Goal: Information Seeking & Learning: Learn about a topic

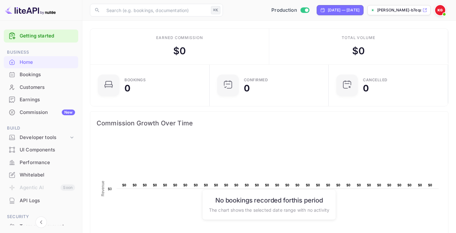
click at [45, 71] on div "Bookings" at bounding box center [47, 74] width 55 height 7
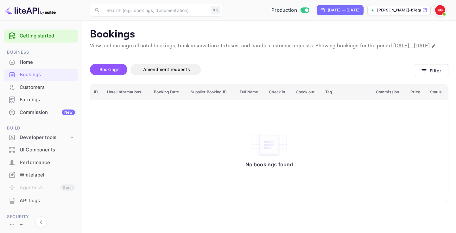
click at [47, 85] on div "Customers" at bounding box center [47, 87] width 55 height 7
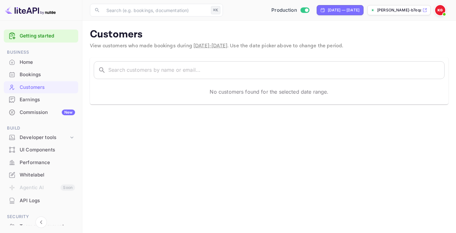
click at [44, 70] on div "Bookings" at bounding box center [41, 74] width 74 height 12
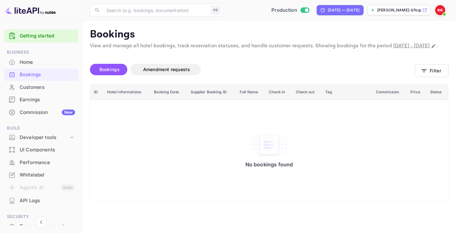
click at [28, 86] on div "Customers" at bounding box center [47, 87] width 55 height 7
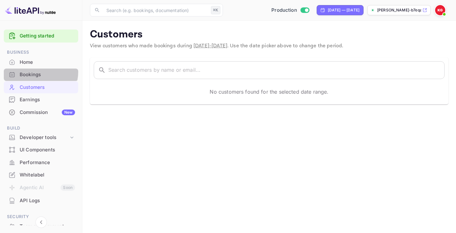
click at [39, 72] on div "Bookings" at bounding box center [47, 74] width 55 height 7
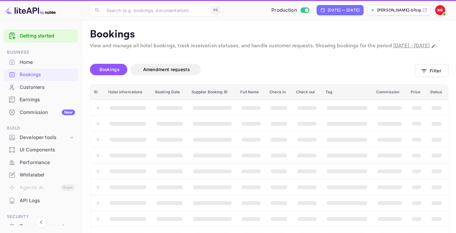
click at [42, 64] on div "Home" at bounding box center [47, 62] width 55 height 7
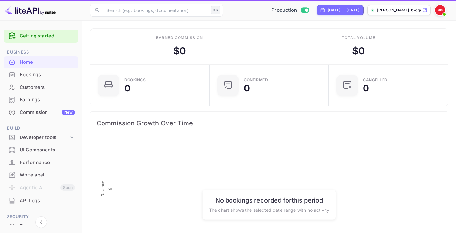
scroll to position [103, 116]
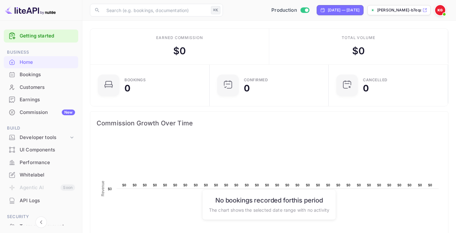
click at [40, 74] on div "Bookings" at bounding box center [47, 74] width 55 height 7
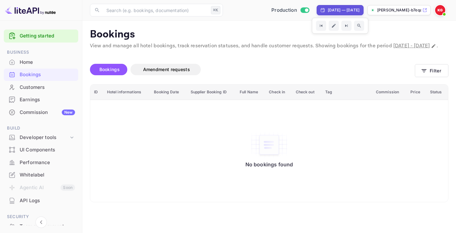
click at [244, 50] on p "View and manage all hotel bookings, track reservation statuses, and handle cust…" at bounding box center [269, 46] width 359 height 8
click at [44, 99] on div "Earnings" at bounding box center [47, 99] width 55 height 7
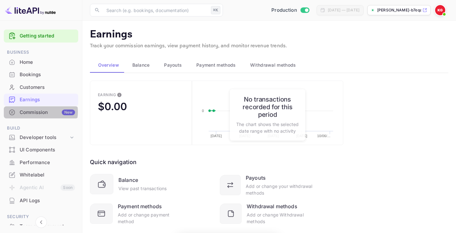
click at [40, 112] on div "Commission New" at bounding box center [47, 112] width 55 height 7
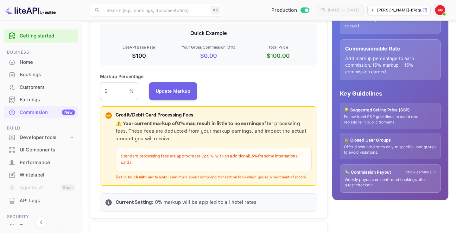
scroll to position [172, 0]
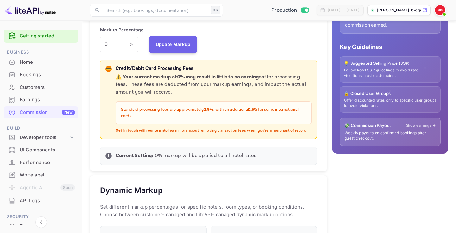
click at [228, 53] on div "Default Markup Active Set your default markup percentage that will be applied t…" at bounding box center [208, 43] width 237 height 255
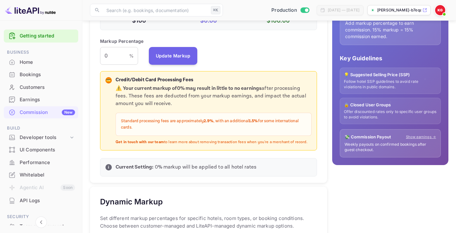
scroll to position [92, 0]
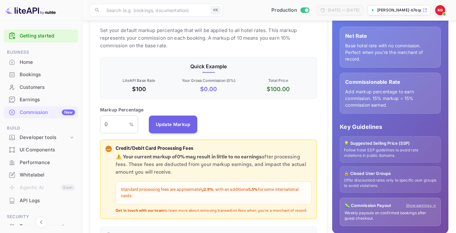
click at [230, 117] on div "Markup Percentage 0 % ​ Update Markup" at bounding box center [208, 119] width 217 height 27
click at [235, 118] on div "Markup Percentage 0 % ​ Update Markup" at bounding box center [208, 119] width 217 height 27
click at [229, 116] on div "Markup Percentage 0 % ​ Update Markup" at bounding box center [208, 119] width 217 height 27
click at [239, 104] on div "Default Markup Active Set your default markup percentage that will be applied t…" at bounding box center [208, 123] width 237 height 255
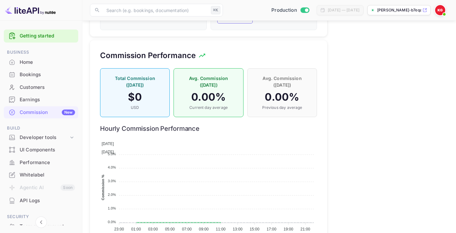
scroll to position [456, 0]
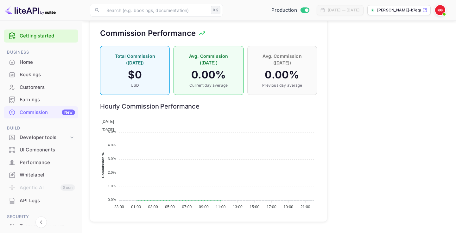
click at [43, 96] on div "Earnings" at bounding box center [47, 99] width 55 height 7
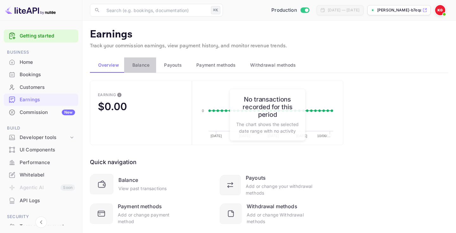
click at [149, 61] on span "Balance" at bounding box center [140, 65] width 17 height 8
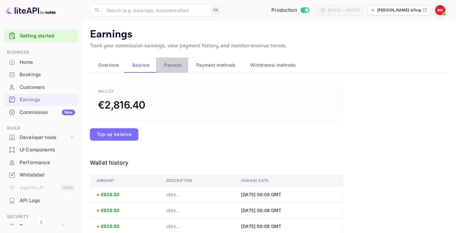
click at [178, 66] on span "Payouts" at bounding box center [173, 65] width 18 height 8
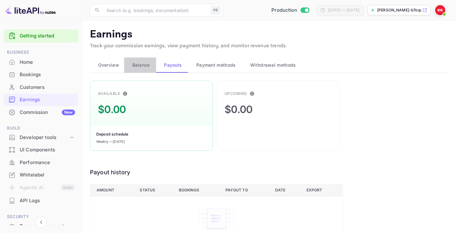
click at [128, 72] on button "Balance" at bounding box center [140, 64] width 32 height 15
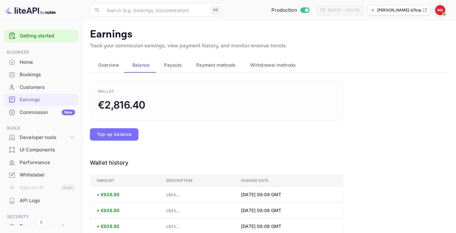
click at [108, 63] on span "Overview" at bounding box center [108, 65] width 21 height 8
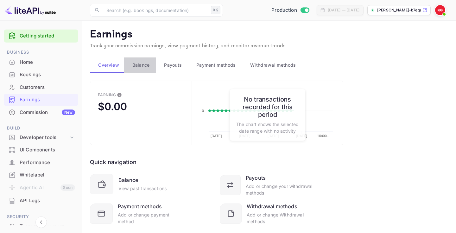
click at [146, 65] on span "Balance" at bounding box center [140, 65] width 17 height 8
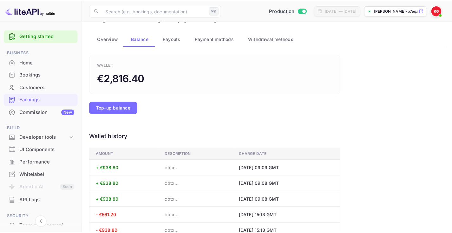
scroll to position [57, 0]
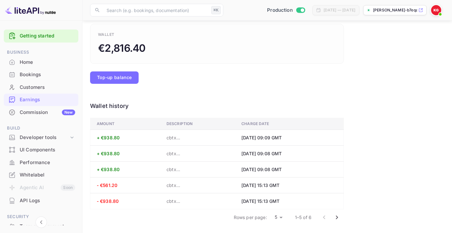
click at [336, 219] on icon "Go to next page" at bounding box center [337, 217] width 8 height 8
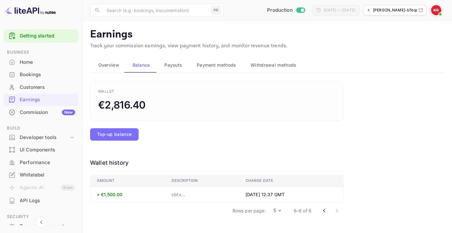
scroll to position [0, 0]
click at [176, 65] on span "Payouts" at bounding box center [173, 65] width 18 height 8
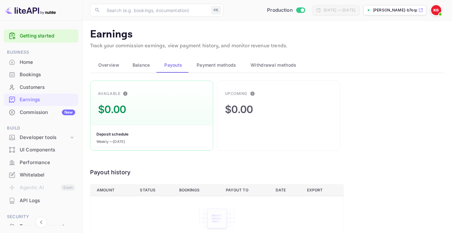
click at [217, 68] on span "Payment methods" at bounding box center [217, 65] width 40 height 8
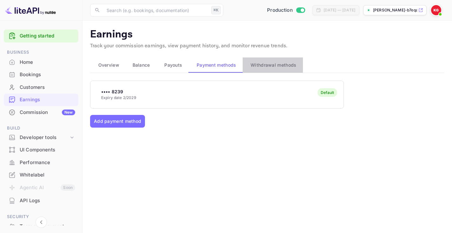
click at [275, 69] on button "Withdrawal methods" at bounding box center [272, 64] width 60 height 15
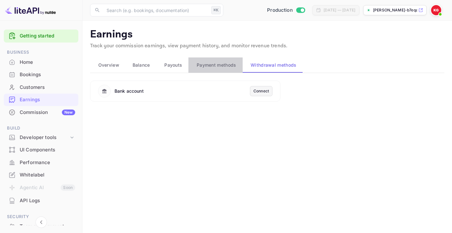
click at [216, 62] on span "Payment methods" at bounding box center [217, 65] width 40 height 8
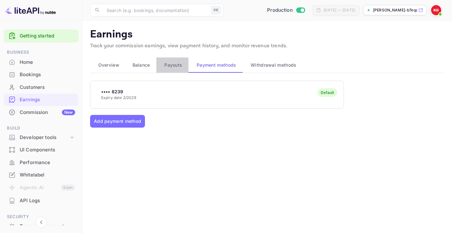
click at [158, 63] on button "Payouts" at bounding box center [172, 64] width 32 height 15
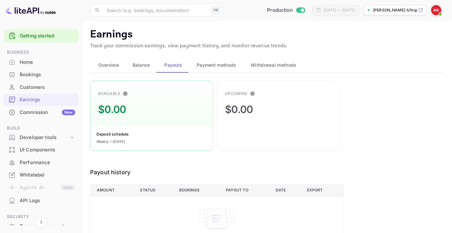
click at [207, 64] on span "Payment methods" at bounding box center [217, 65] width 40 height 8
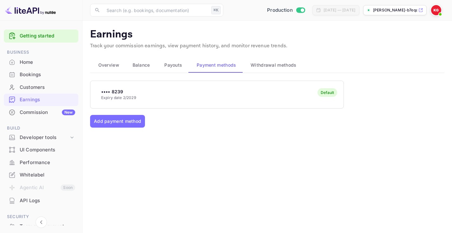
click at [269, 65] on span "Withdrawal methods" at bounding box center [273, 65] width 46 height 8
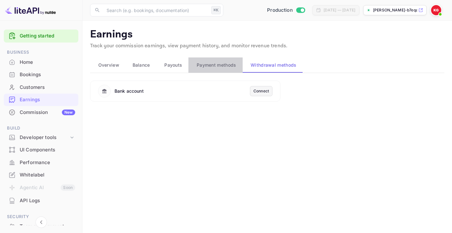
click at [225, 62] on span "Payment methods" at bounding box center [217, 65] width 40 height 8
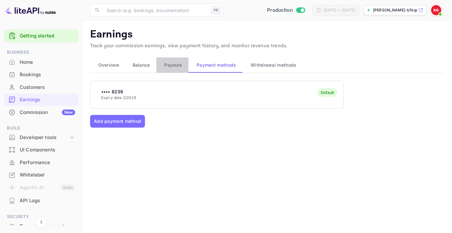
click at [173, 61] on span "Payouts" at bounding box center [173, 65] width 18 height 8
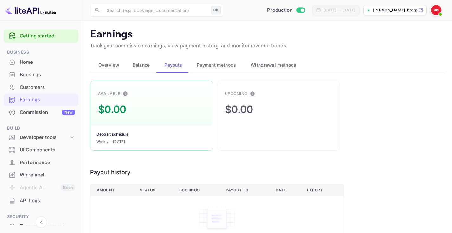
click at [150, 62] on div "Balance" at bounding box center [140, 65] width 22 height 8
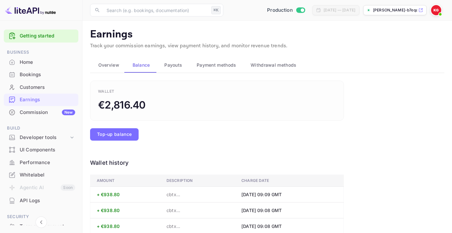
click at [112, 63] on span "Overview" at bounding box center [108, 65] width 21 height 8
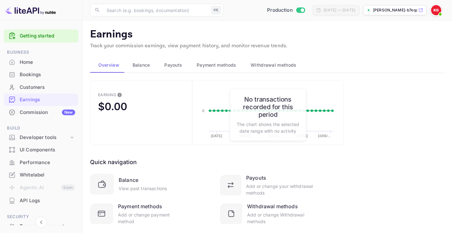
click at [211, 145] on div "Quick navigation Balance View past transactions Payouts Add or change your with…" at bounding box center [217, 185] width 254 height 80
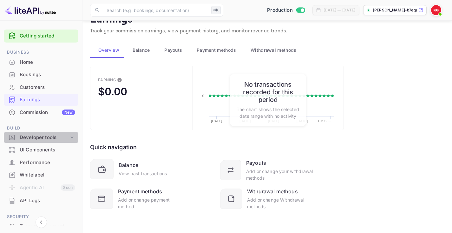
click at [62, 134] on div "Developer tools" at bounding box center [44, 137] width 49 height 7
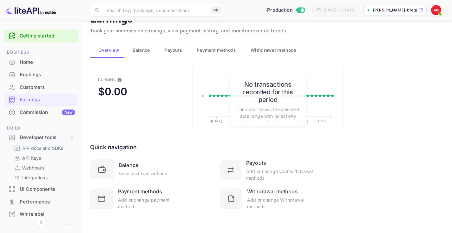
click at [48, 148] on p "API docs and SDKs" at bounding box center [42, 148] width 41 height 7
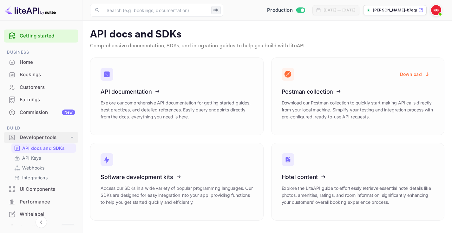
click at [70, 138] on icon at bounding box center [72, 137] width 6 height 6
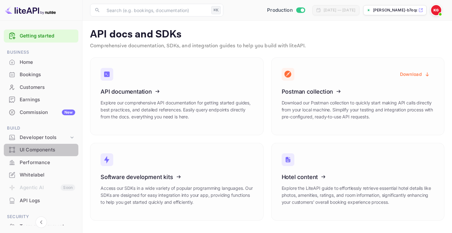
click at [61, 150] on div "UI Components" at bounding box center [47, 149] width 55 height 7
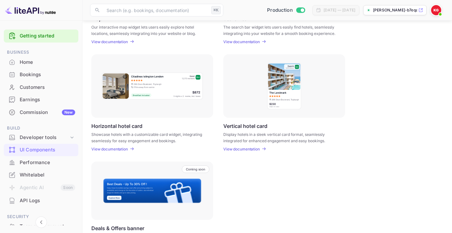
scroll to position [194, 0]
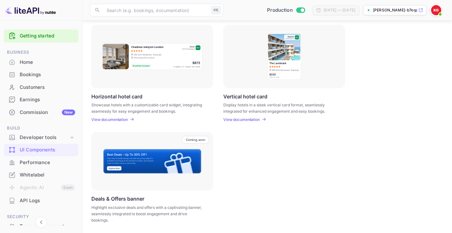
click at [38, 161] on div "Performance" at bounding box center [47, 162] width 55 height 7
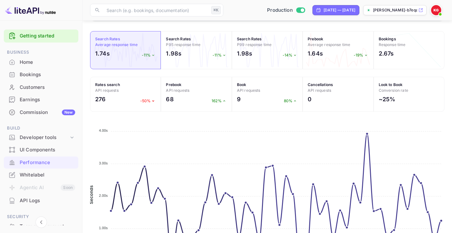
scroll to position [269, 0]
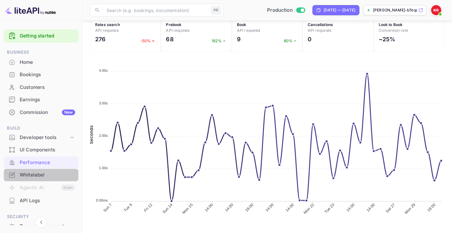
click at [44, 177] on div "Whitelabel" at bounding box center [47, 174] width 55 height 7
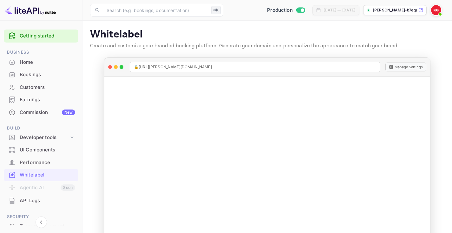
scroll to position [18, 0]
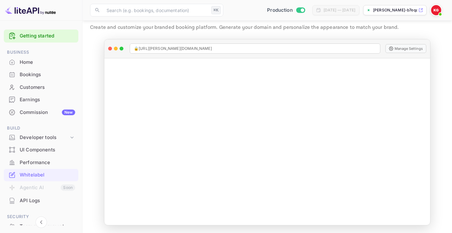
click at [42, 162] on div "Performance" at bounding box center [47, 162] width 55 height 7
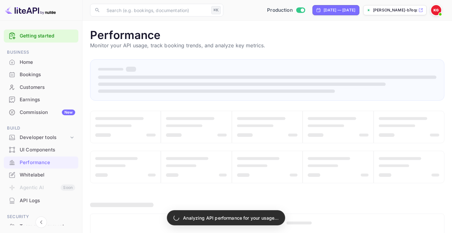
click at [40, 114] on div "Commission New" at bounding box center [47, 112] width 55 height 7
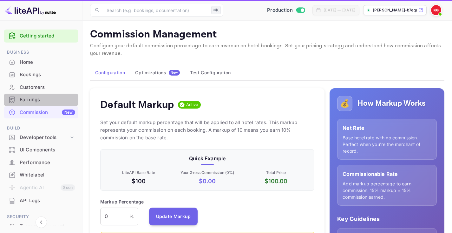
click at [41, 100] on div "Earnings" at bounding box center [47, 99] width 55 height 7
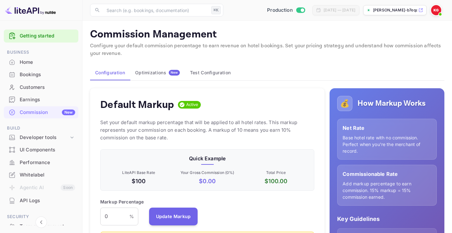
scroll to position [113, 214]
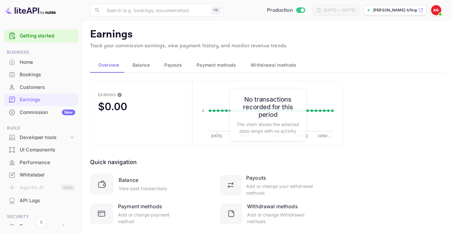
click at [141, 66] on span "Balance" at bounding box center [140, 65] width 17 height 8
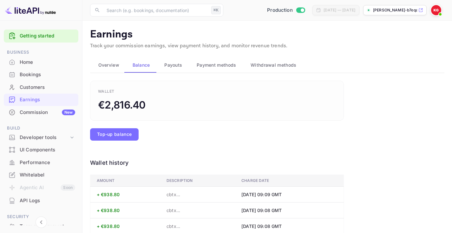
click at [171, 66] on span "Payouts" at bounding box center [173, 65] width 18 height 8
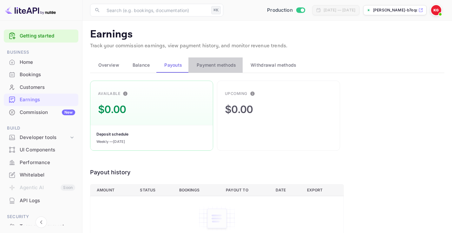
click at [214, 63] on span "Payment methods" at bounding box center [217, 65] width 40 height 8
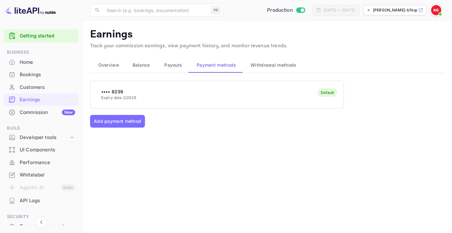
click at [275, 62] on span "Withdrawal methods" at bounding box center [273, 65] width 46 height 8
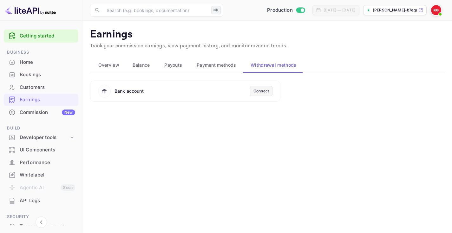
click at [105, 64] on span "Overview" at bounding box center [108, 65] width 21 height 8
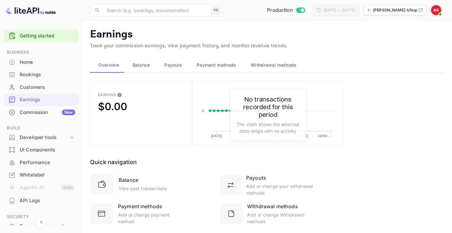
click at [40, 83] on div "Customers" at bounding box center [41, 87] width 74 height 12
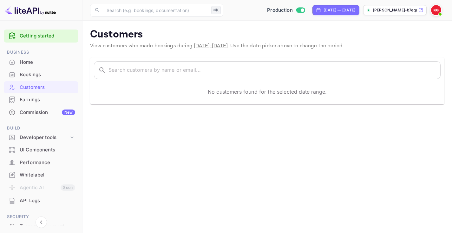
click at [41, 76] on div "Bookings" at bounding box center [47, 74] width 55 height 7
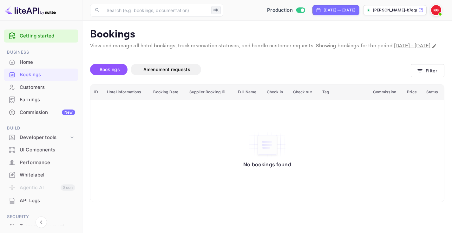
click at [42, 63] on div "Home" at bounding box center [47, 62] width 55 height 7
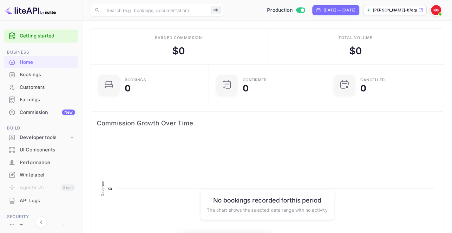
scroll to position [103, 114]
click at [44, 73] on div "Bookings" at bounding box center [47, 74] width 55 height 7
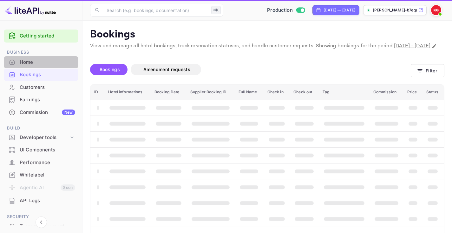
click at [42, 66] on div "Home" at bounding box center [41, 62] width 74 height 12
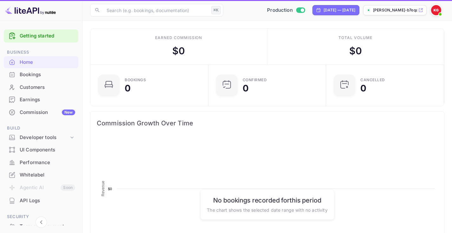
scroll to position [103, 114]
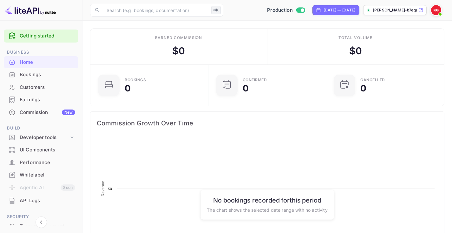
click at [42, 77] on div "Bookings" at bounding box center [47, 74] width 55 height 7
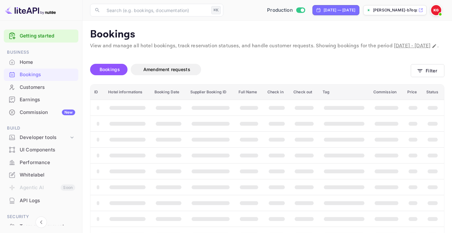
click at [42, 91] on div "Customers" at bounding box center [41, 87] width 74 height 12
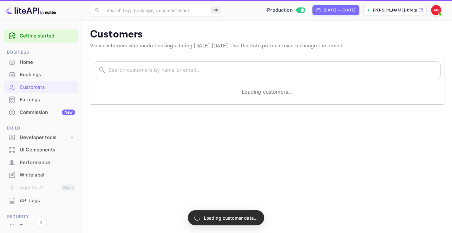
click at [42, 98] on div "Earnings" at bounding box center [47, 99] width 55 height 7
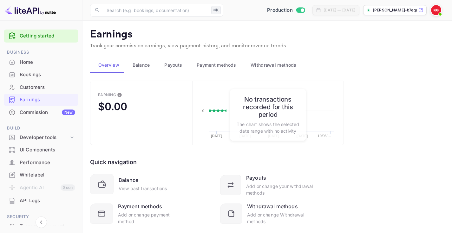
click at [42, 113] on div "Commission New" at bounding box center [47, 112] width 55 height 7
click at [43, 138] on div "Developer tools" at bounding box center [44, 137] width 49 height 7
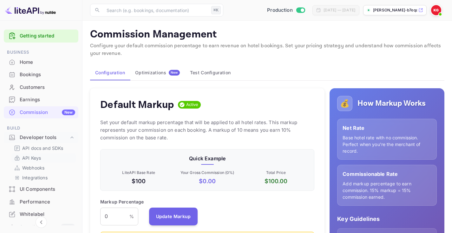
scroll to position [113, 214]
click at [43, 155] on link "API Keys" at bounding box center [43, 157] width 59 height 7
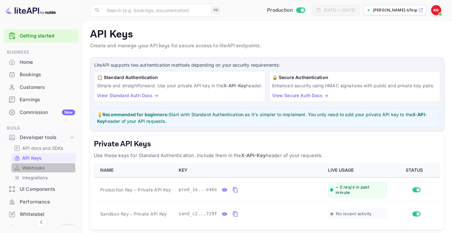
click at [43, 169] on p "Webhooks" at bounding box center [33, 167] width 22 height 7
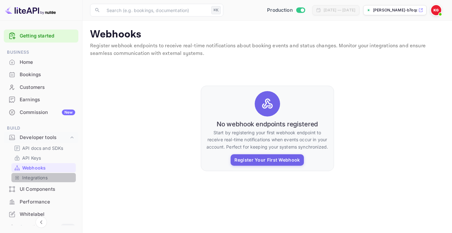
click at [49, 178] on link "Integrations" at bounding box center [43, 177] width 59 height 7
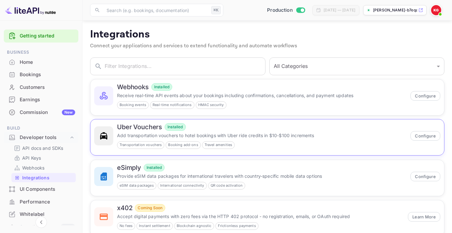
scroll to position [64, 0]
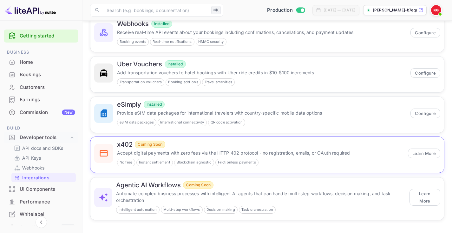
click at [228, 148] on div "x402 Coming Soon Accept digital payments with zero fees via the HTTP 402 protoc…" at bounding box center [260, 153] width 287 height 26
click at [230, 190] on p "Automate complex business processes with intelligent AI agents that can handle …" at bounding box center [260, 196] width 289 height 13
click at [230, 191] on p "Automate complex business processes with intelligent AI agents that can handle …" at bounding box center [260, 196] width 289 height 13
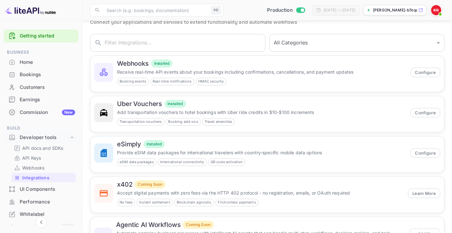
scroll to position [0, 0]
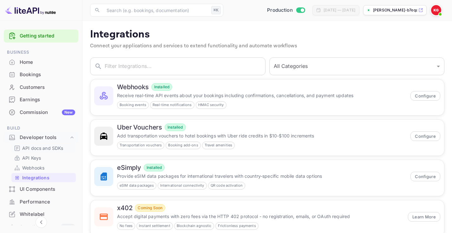
click at [42, 149] on p "API docs and SDKs" at bounding box center [42, 148] width 41 height 7
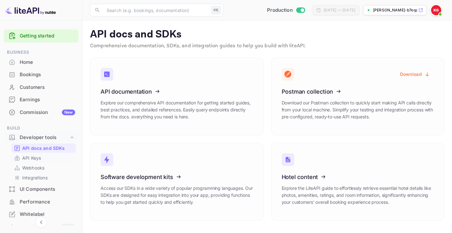
click at [41, 155] on link "API Keys" at bounding box center [43, 157] width 59 height 7
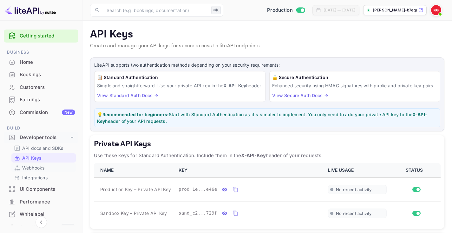
click at [41, 171] on p "Webhooks" at bounding box center [33, 167] width 22 height 7
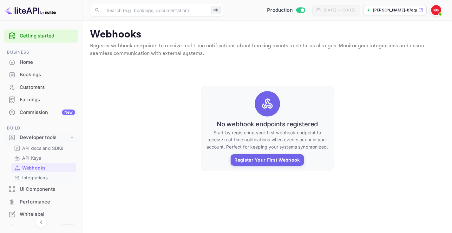
click at [42, 179] on p "Integrations" at bounding box center [34, 177] width 25 height 7
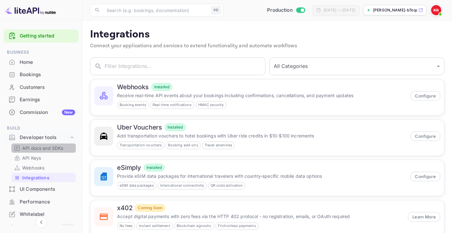
click at [44, 150] on p "API docs and SDKs" at bounding box center [42, 148] width 41 height 7
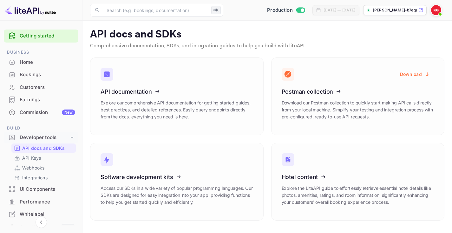
click at [235, 54] on div "API documentation Explore our comprehensive API documentation for getting start…" at bounding box center [172, 92] width 181 height 85
click at [232, 51] on div "API documentation Explore our comprehensive API documentation for getting start…" at bounding box center [172, 92] width 181 height 85
click at [44, 158] on link "API Keys" at bounding box center [43, 157] width 59 height 7
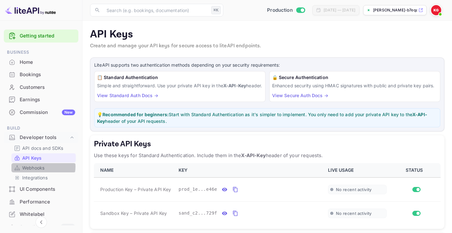
click at [43, 166] on p "Webhooks" at bounding box center [33, 167] width 22 height 7
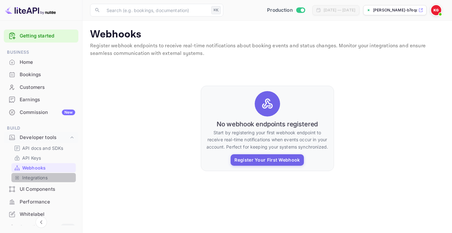
click at [43, 175] on p "Integrations" at bounding box center [34, 177] width 25 height 7
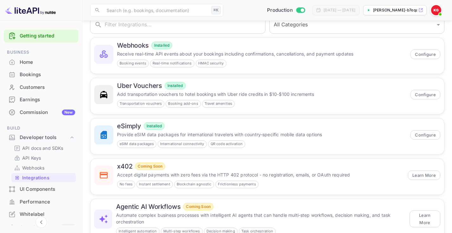
scroll to position [64, 0]
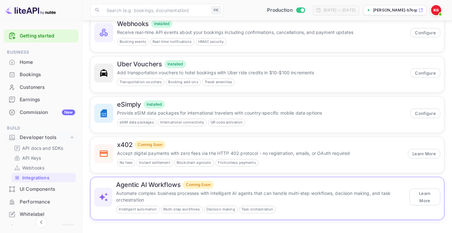
click at [223, 184] on div "Agentic AI Workflows Coming Soon" at bounding box center [260, 185] width 289 height 8
click at [418, 154] on button "Learn More" at bounding box center [424, 153] width 32 height 10
